Goal: Information Seeking & Learning: Compare options

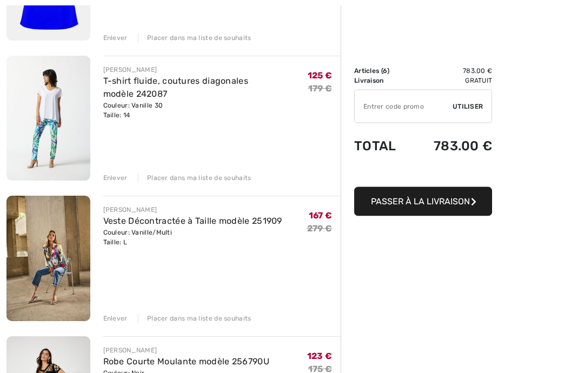
click at [113, 178] on div "Enlever" at bounding box center [115, 179] width 24 height 10
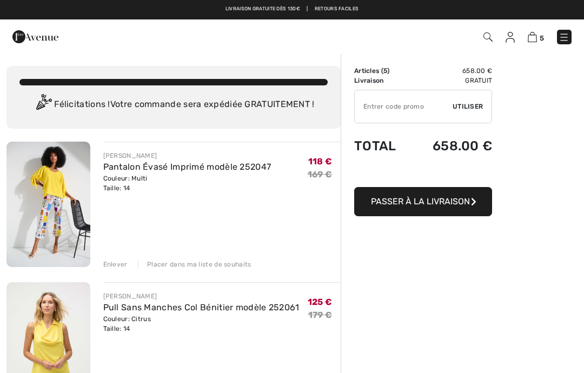
click at [567, 32] on img at bounding box center [564, 37] width 11 height 11
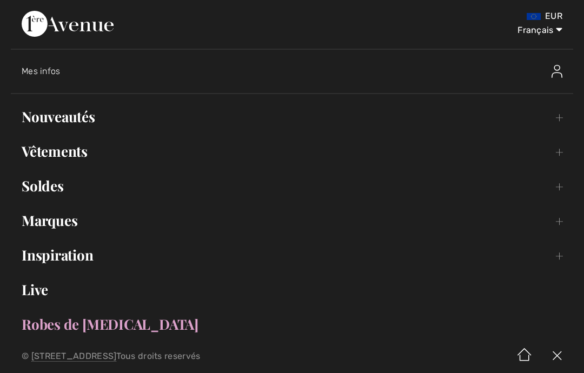
click at [69, 122] on link "Nouveautés Toggle submenu" at bounding box center [292, 117] width 563 height 24
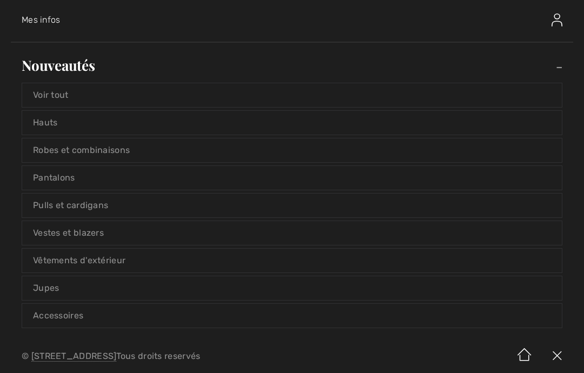
scroll to position [52, 0]
click at [165, 258] on link "Vêtements d'extérieur" at bounding box center [292, 260] width 540 height 24
click at [102, 257] on link "Vêtements d'extérieur" at bounding box center [292, 260] width 540 height 24
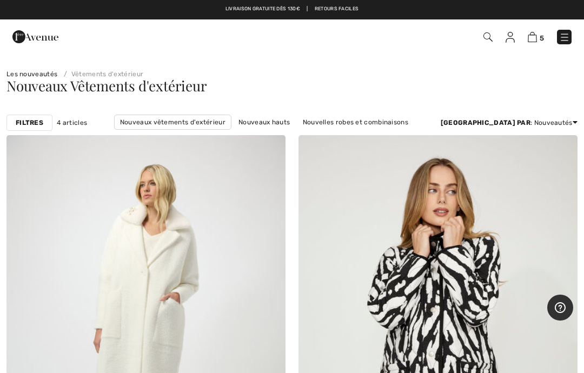
click at [567, 34] on img at bounding box center [565, 37] width 11 height 11
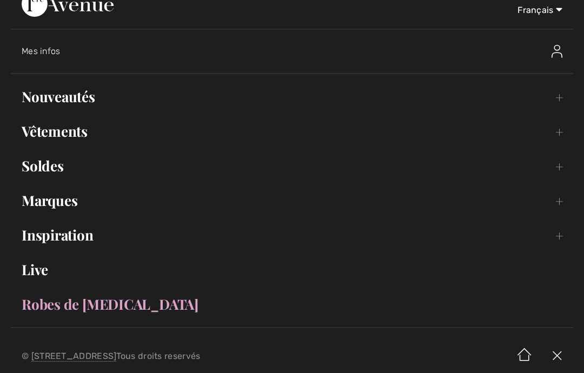
scroll to position [23, 0]
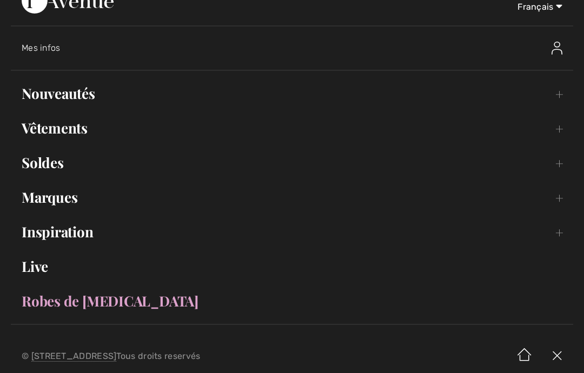
click at [47, 126] on link "Vêtements Toggle submenu" at bounding box center [292, 128] width 563 height 24
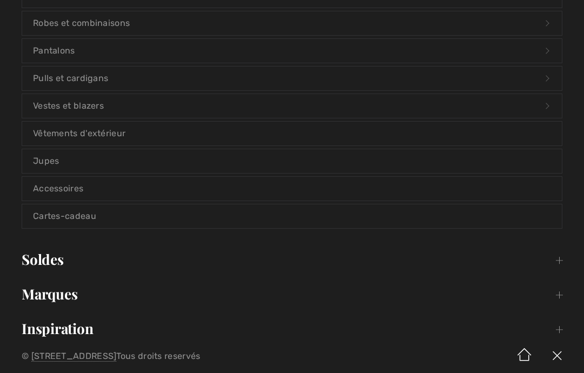
scroll to position [214, 0]
click at [66, 128] on link "Vêtements d'extérieur" at bounding box center [292, 133] width 540 height 24
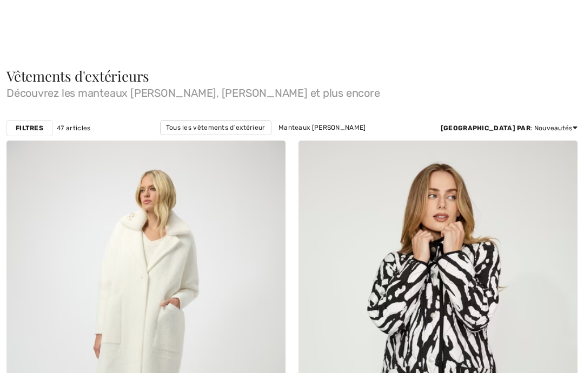
checkbox input "true"
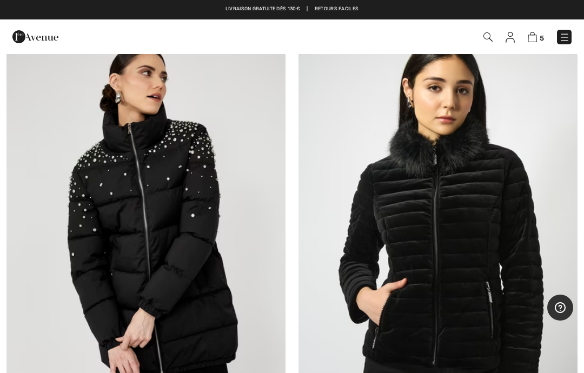
scroll to position [1526, 0]
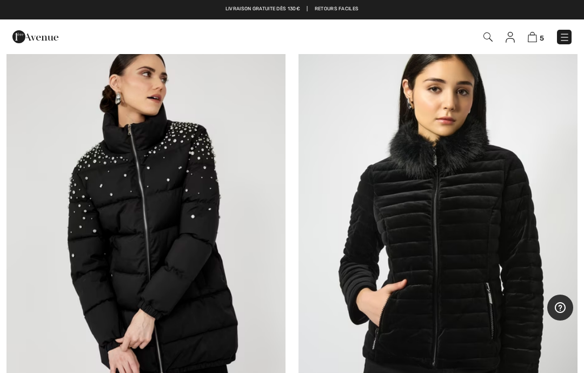
click at [160, 203] on img at bounding box center [145, 244] width 279 height 419
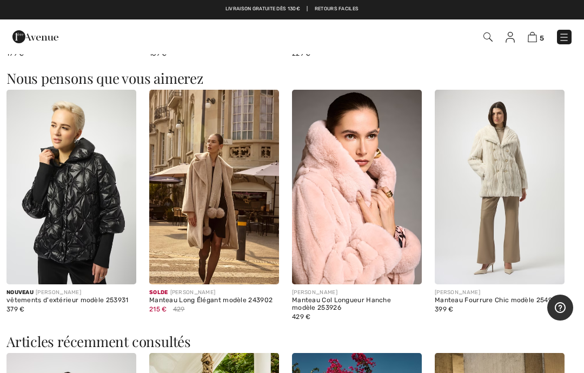
scroll to position [860, 0]
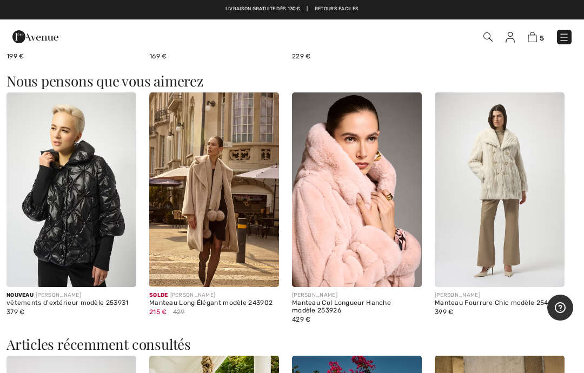
click at [358, 201] on img at bounding box center [357, 190] width 130 height 195
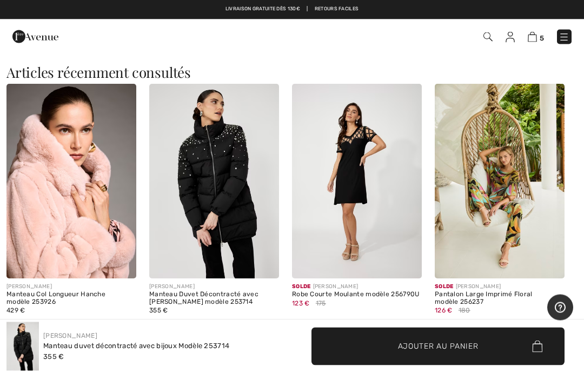
scroll to position [1156, 0]
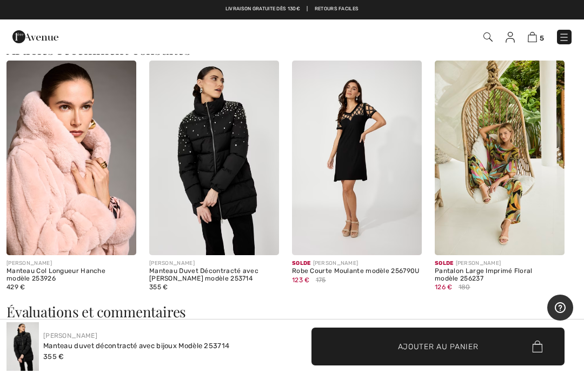
click at [226, 152] on img at bounding box center [214, 158] width 130 height 195
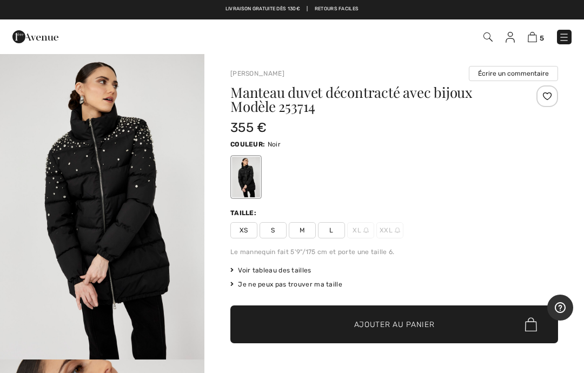
click at [358, 228] on span "XL" at bounding box center [360, 230] width 27 height 16
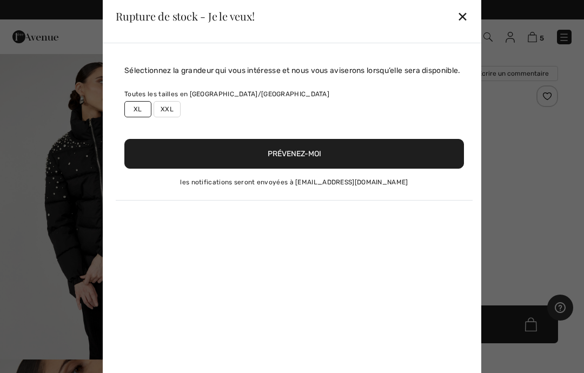
click at [360, 228] on div "Sélectionnez la grandeur qui vous intéresse et nous vous aviserons lorsqu’elle …" at bounding box center [292, 213] width 379 height 341
click at [303, 159] on button "Prévenez-moi" at bounding box center [294, 154] width 340 height 30
click at [299, 163] on button "Prévenez-moi" at bounding box center [294, 154] width 340 height 30
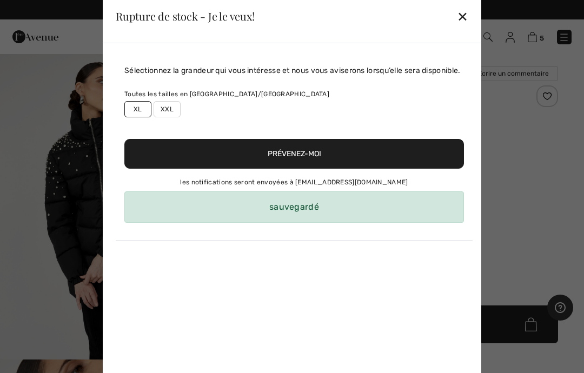
click at [466, 16] on div "✕" at bounding box center [462, 16] width 11 height 23
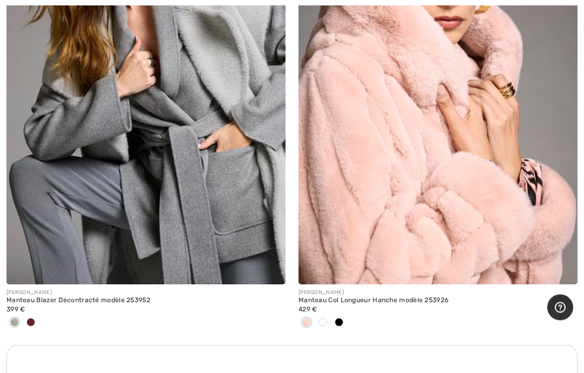
scroll to position [2636, 0]
click at [397, 297] on div "Manteau Col Longueur Hanche modèle 253926" at bounding box center [438, 301] width 279 height 8
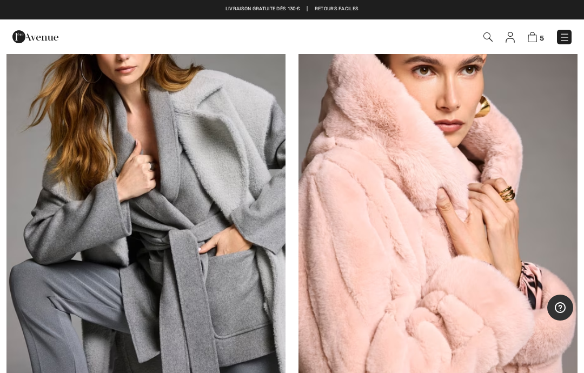
scroll to position [2532, 0]
click at [453, 162] on img at bounding box center [438, 179] width 279 height 419
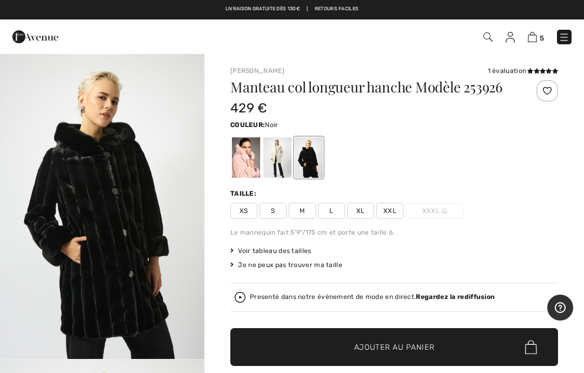
click at [245, 164] on div at bounding box center [246, 157] width 28 height 41
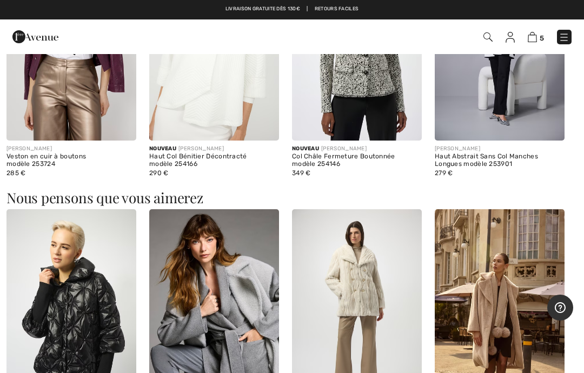
scroll to position [775, 0]
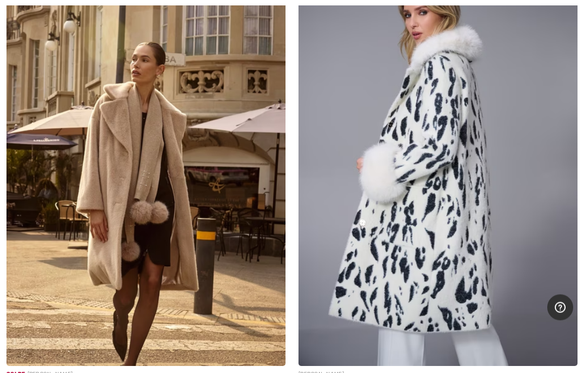
scroll to position [4083, 0]
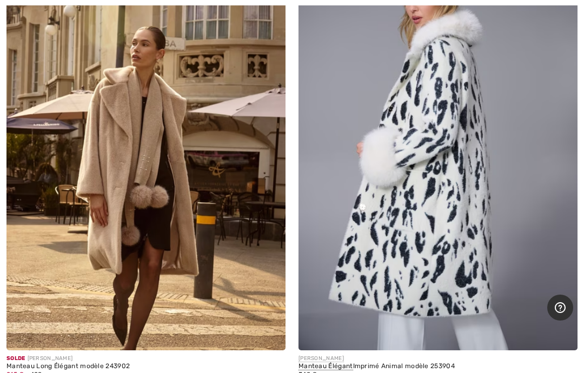
click at [155, 177] on img at bounding box center [145, 141] width 279 height 419
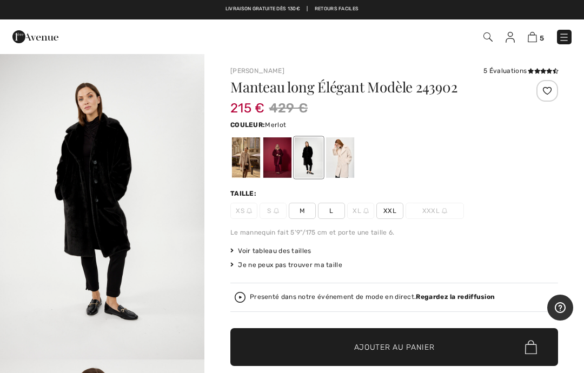
click at [278, 156] on div at bounding box center [278, 157] width 28 height 41
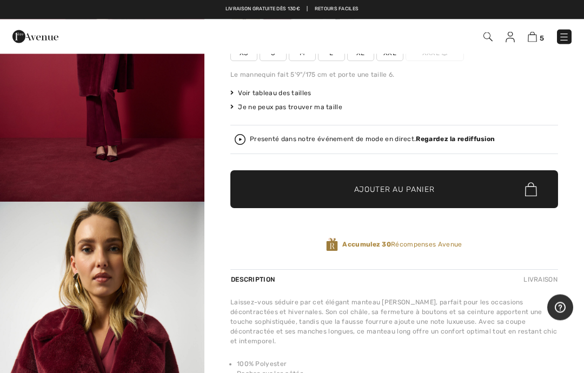
scroll to position [150, 0]
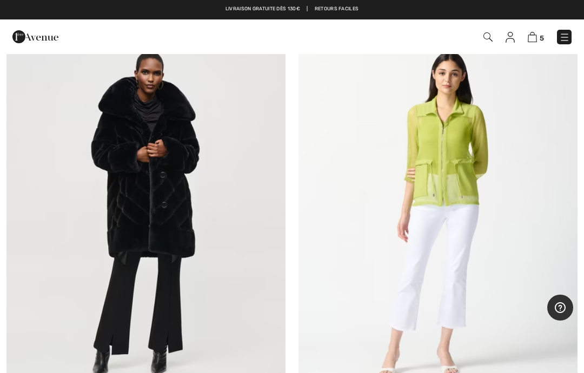
scroll to position [8318, 0]
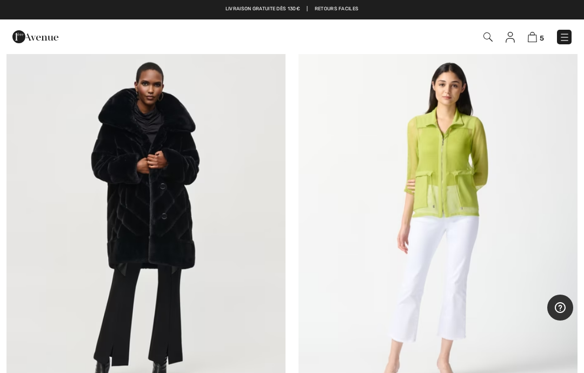
click at [153, 182] on img at bounding box center [145, 224] width 279 height 419
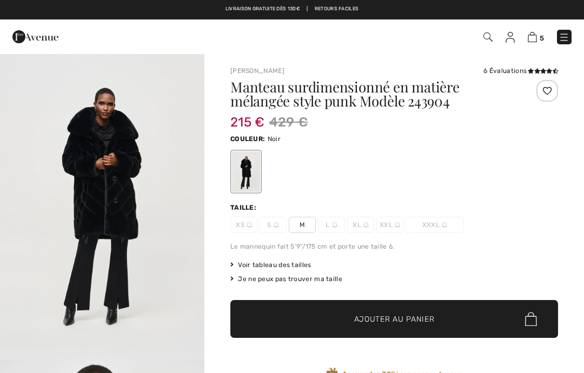
checkbox input "true"
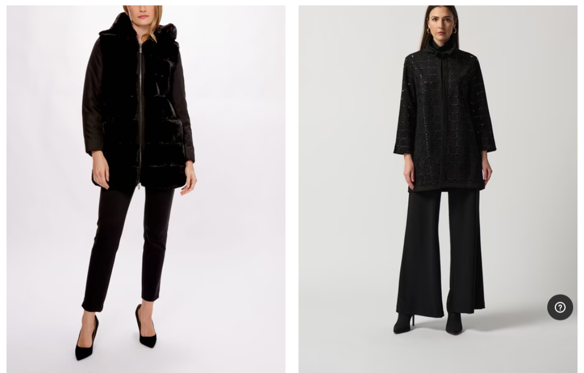
scroll to position [9871, 0]
click at [157, 119] on img at bounding box center [145, 165] width 279 height 419
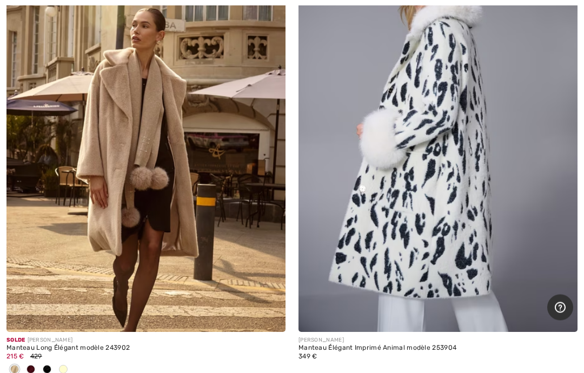
scroll to position [4101, 0]
click at [150, 234] on img at bounding box center [145, 122] width 279 height 419
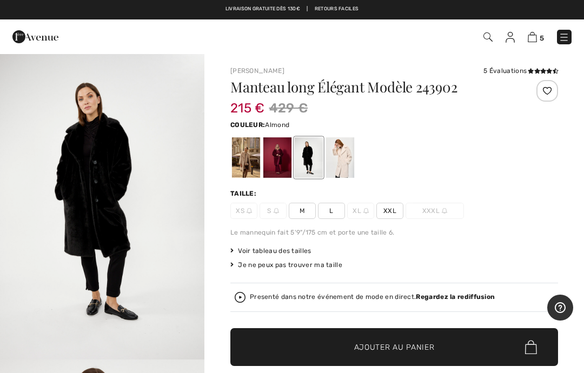
click at [247, 156] on div at bounding box center [246, 157] width 28 height 41
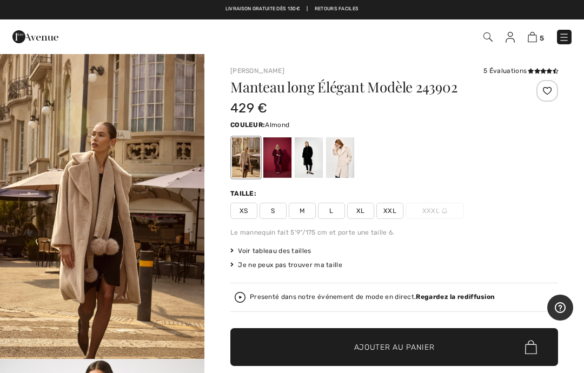
click at [341, 157] on div at bounding box center [340, 157] width 28 height 41
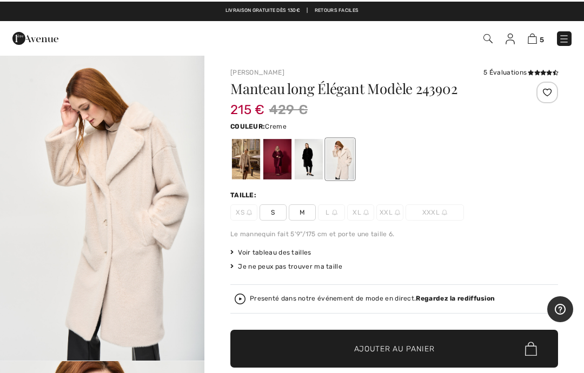
scroll to position [1, 0]
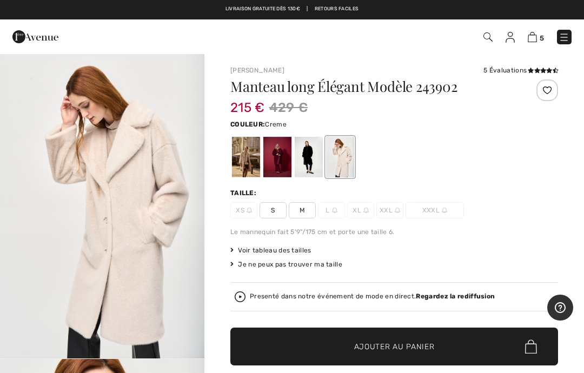
click at [281, 156] on div at bounding box center [278, 157] width 28 height 41
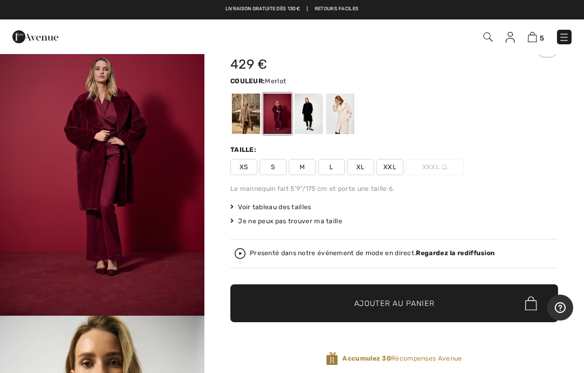
scroll to position [0, 0]
